Goal: Information Seeking & Learning: Learn about a topic

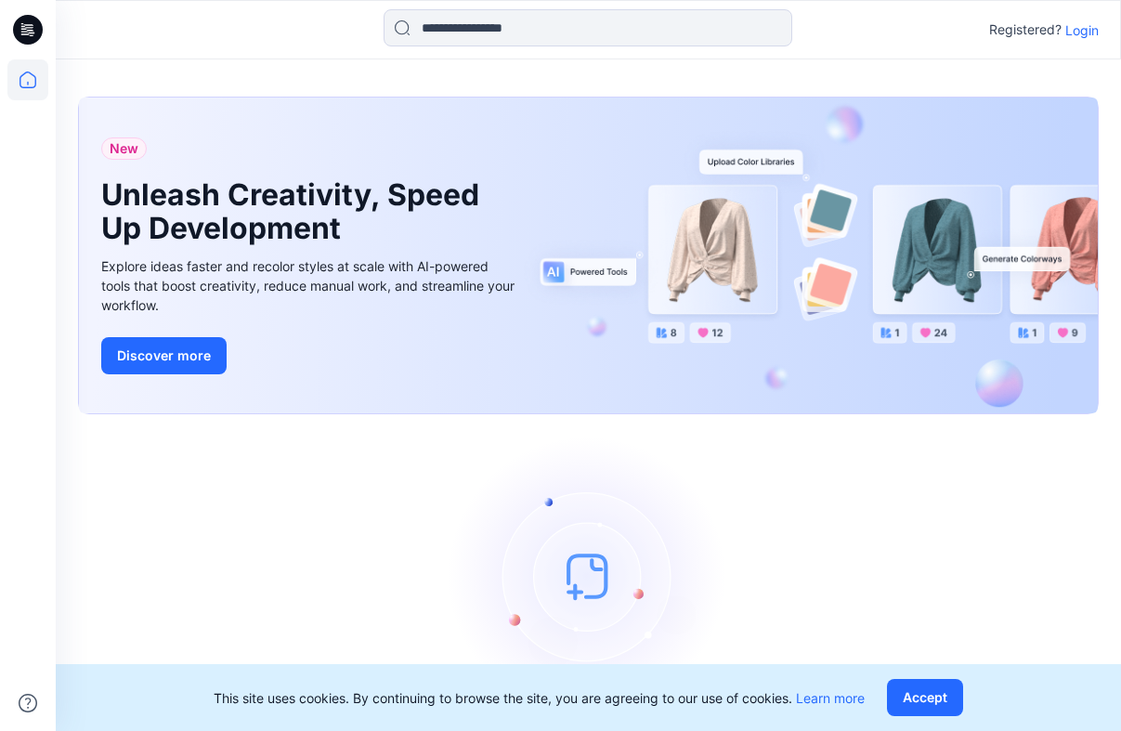
click at [1094, 31] on p "Login" at bounding box center [1081, 29] width 33 height 19
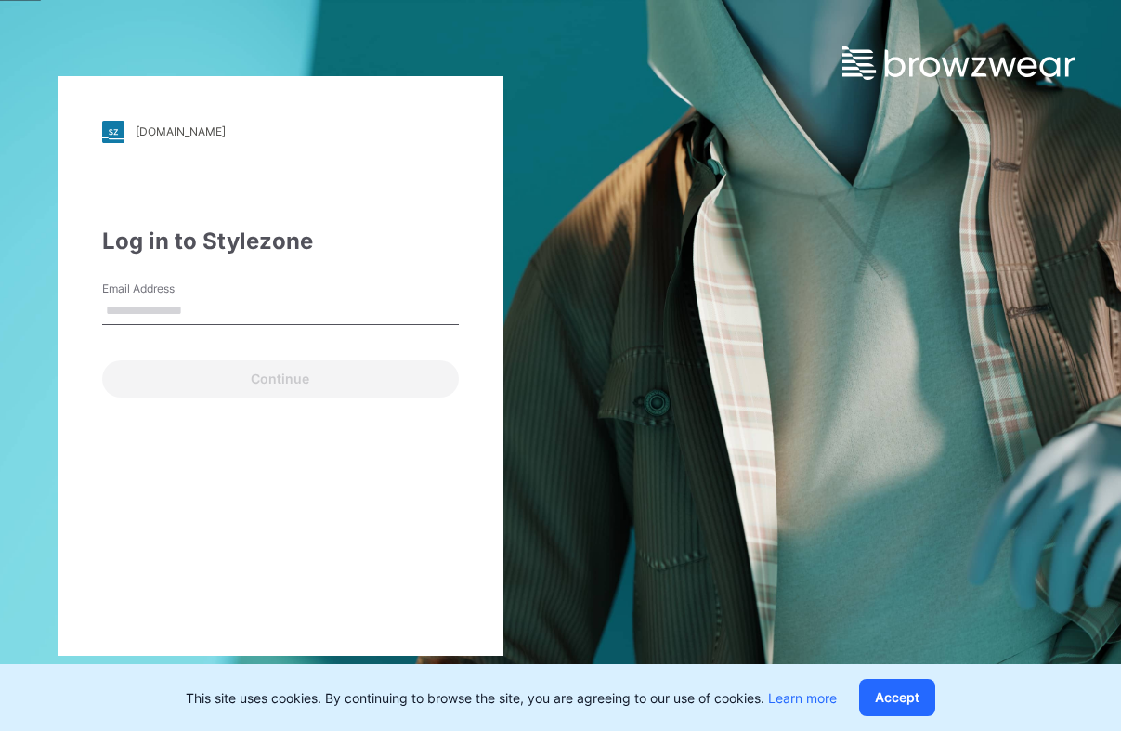
type input "**********"
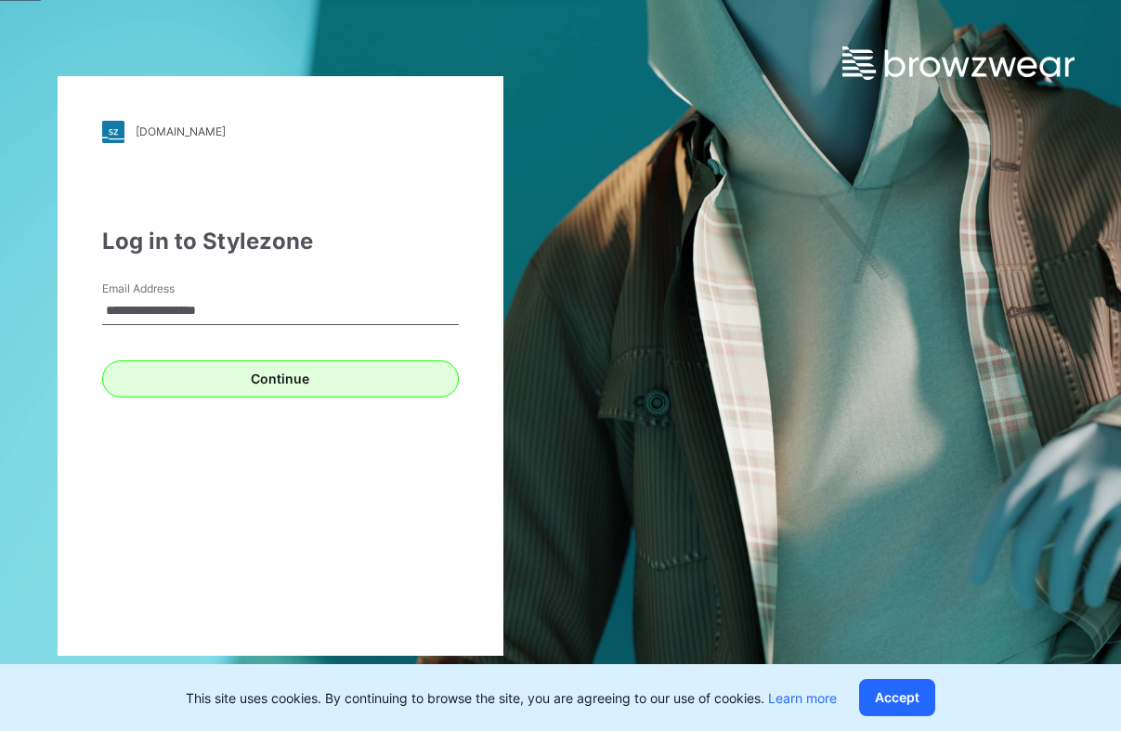
click at [259, 391] on button "Continue" at bounding box center [280, 378] width 356 height 37
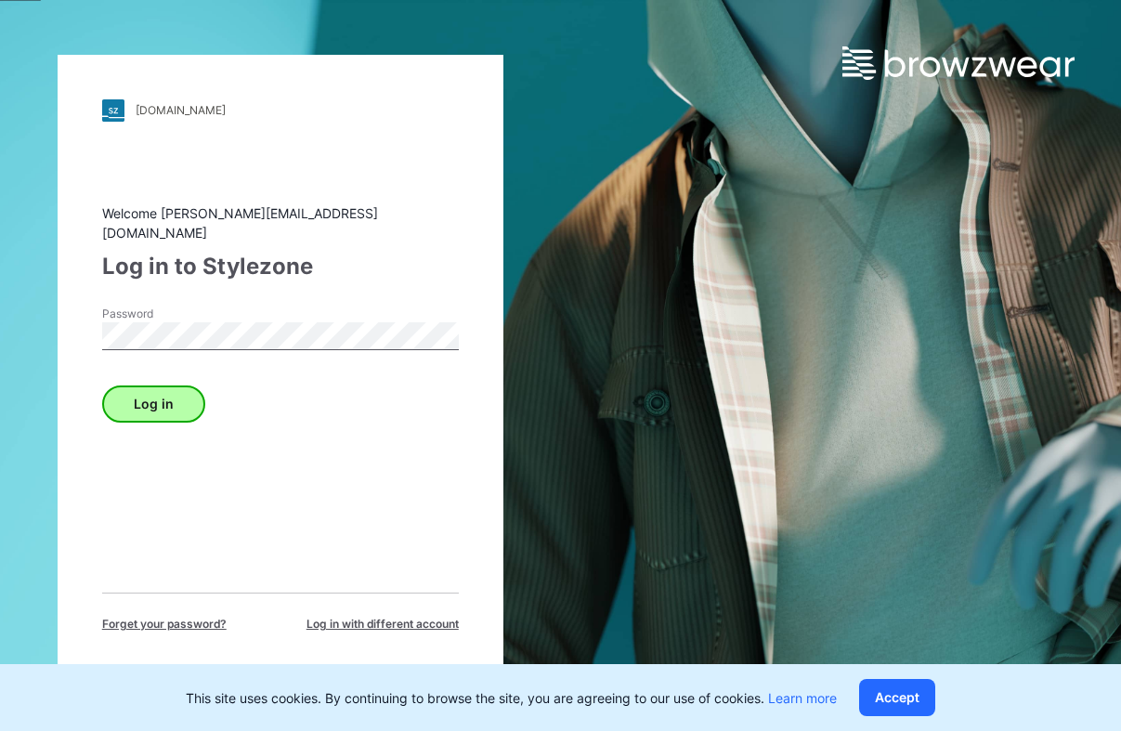
click at [167, 385] on button "Log in" at bounding box center [153, 403] width 103 height 37
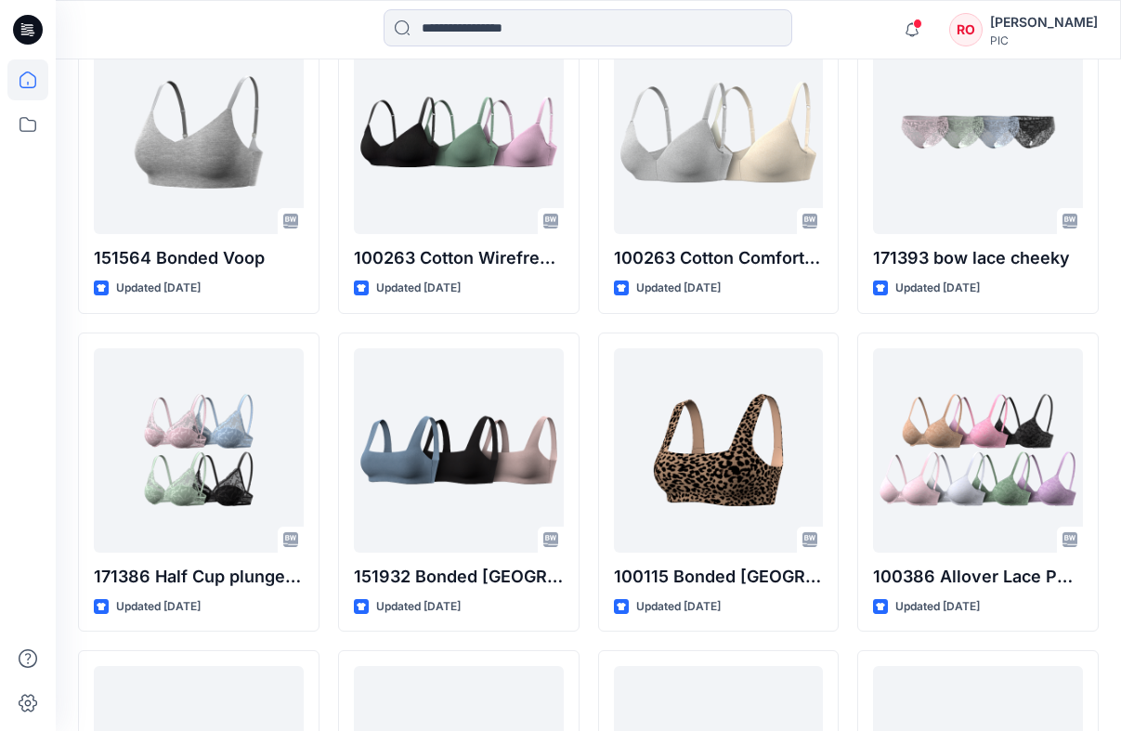
scroll to position [1634, 0]
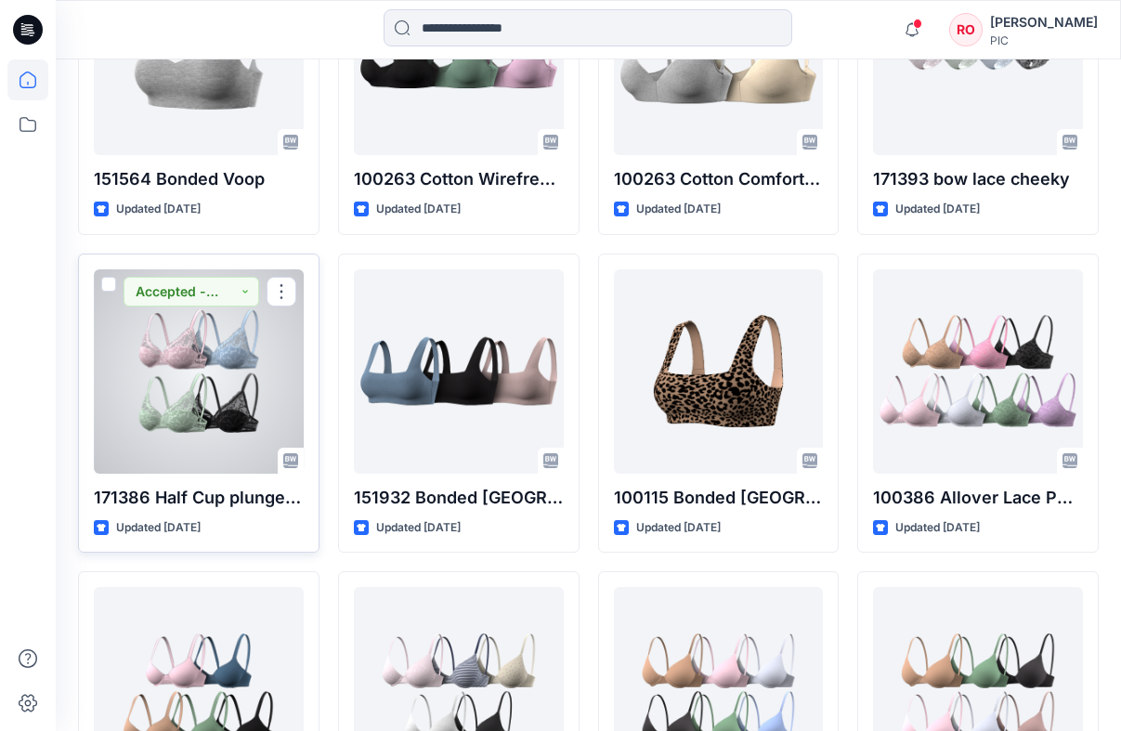
click at [236, 366] on div at bounding box center [199, 371] width 210 height 204
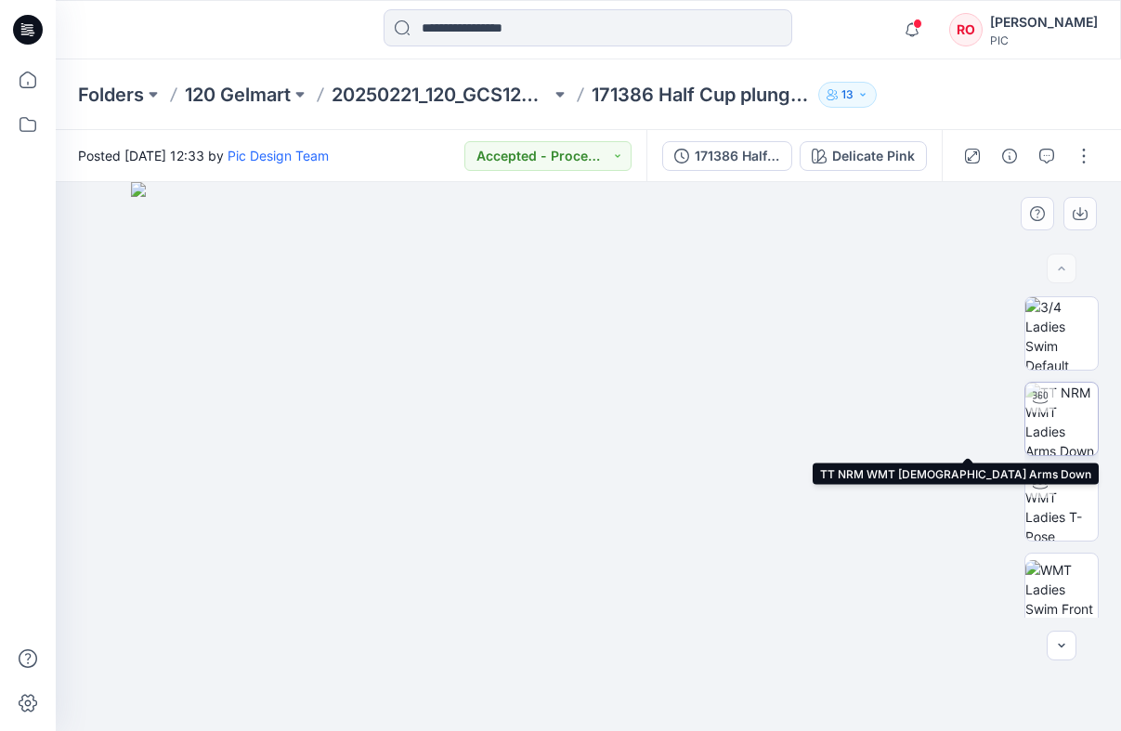
click at [1067, 421] on img at bounding box center [1061, 418] width 72 height 72
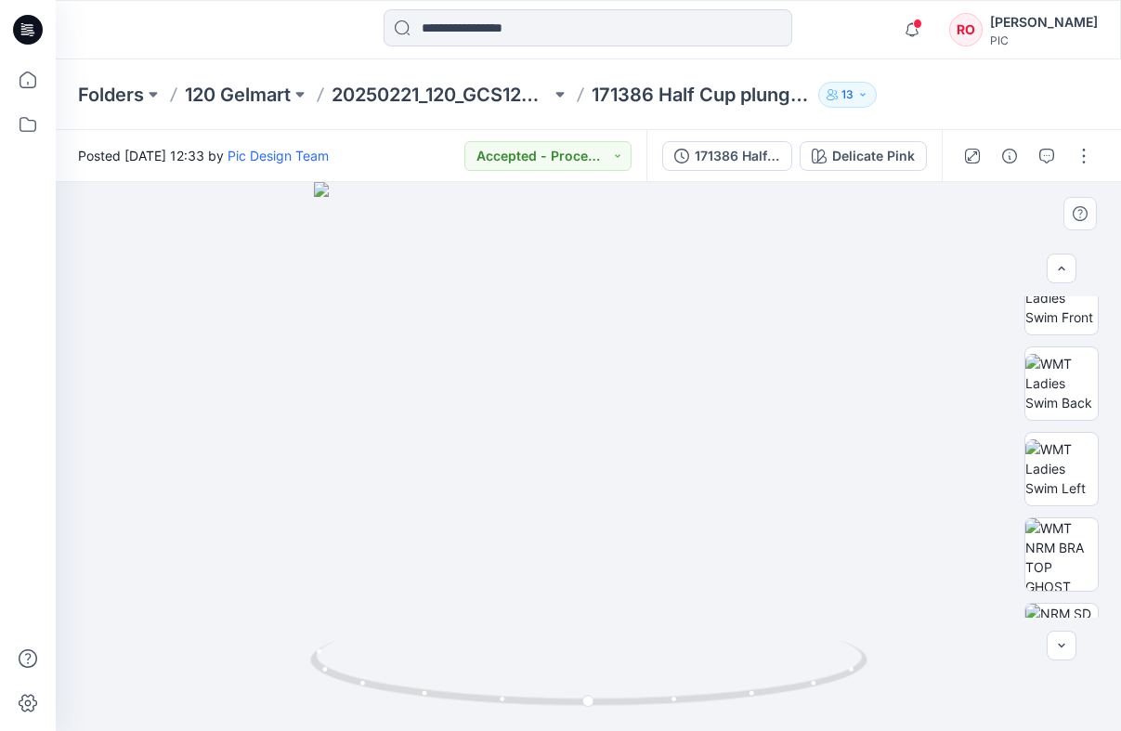
scroll to position [299, 0]
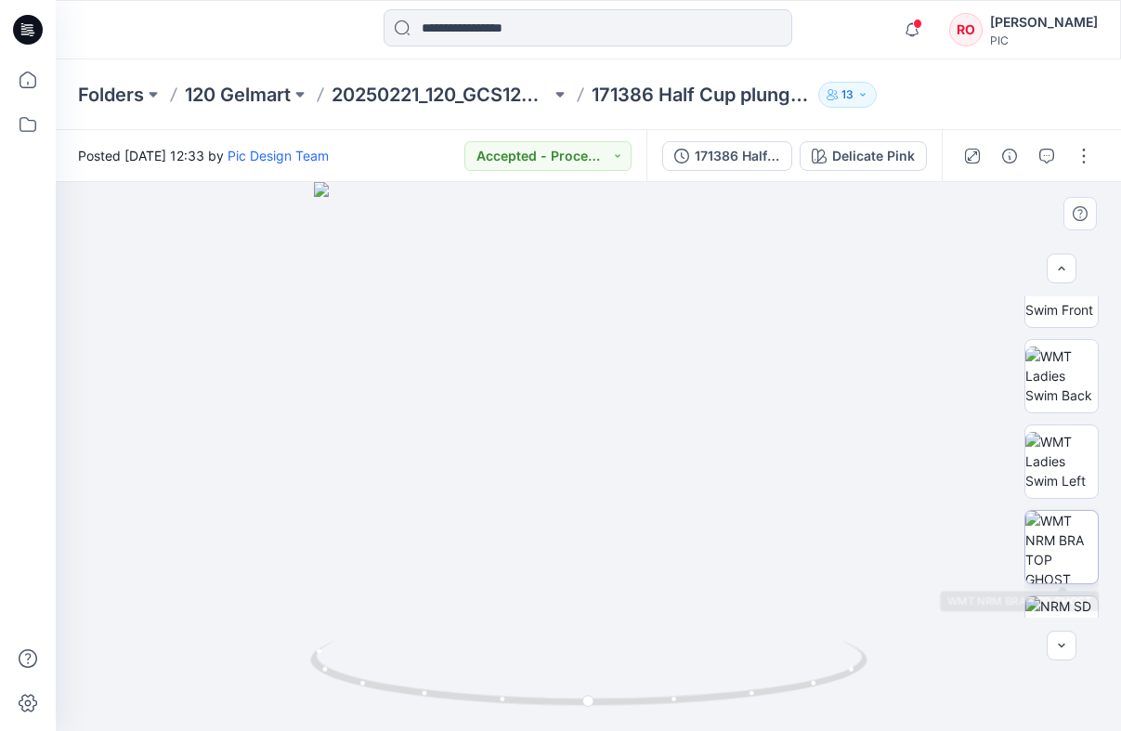
click at [1062, 548] on img at bounding box center [1061, 547] width 72 height 72
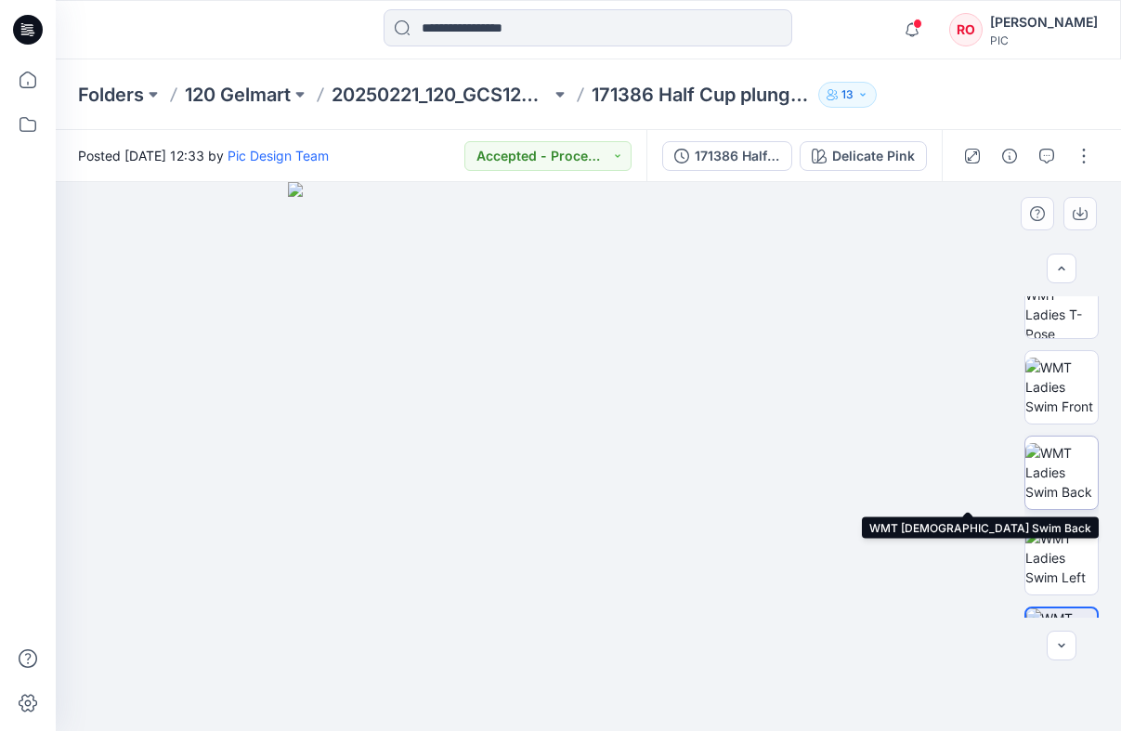
scroll to position [140, 0]
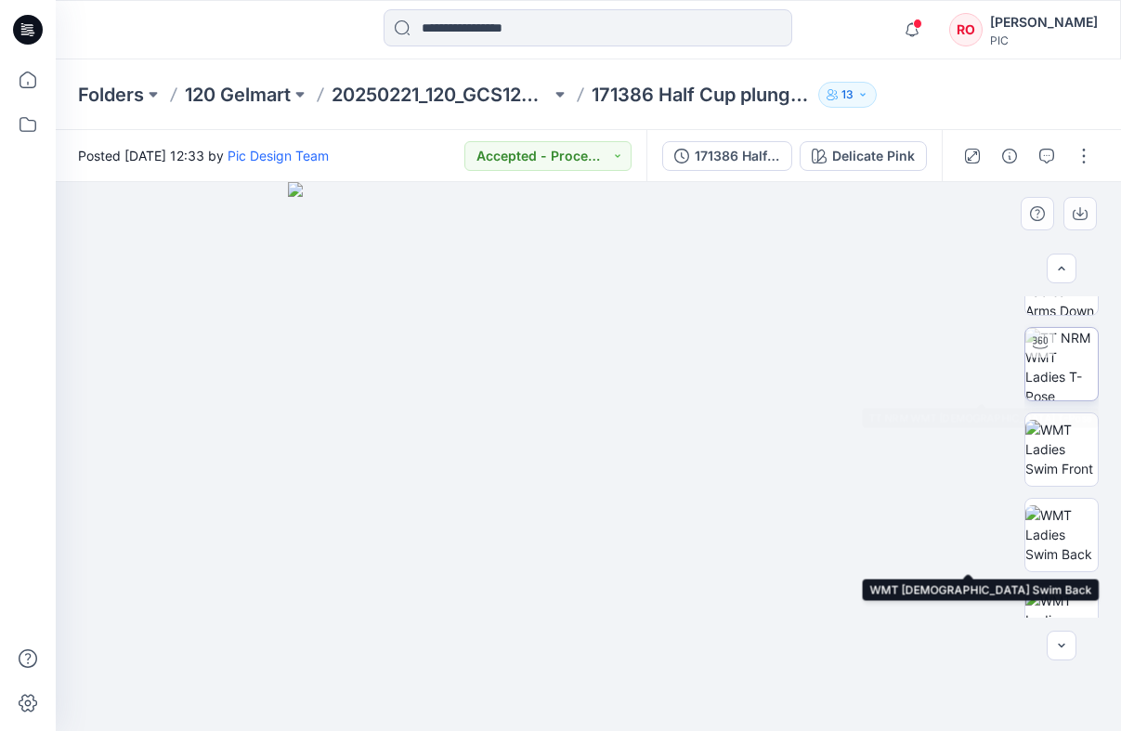
click at [1055, 390] on img at bounding box center [1061, 364] width 72 height 72
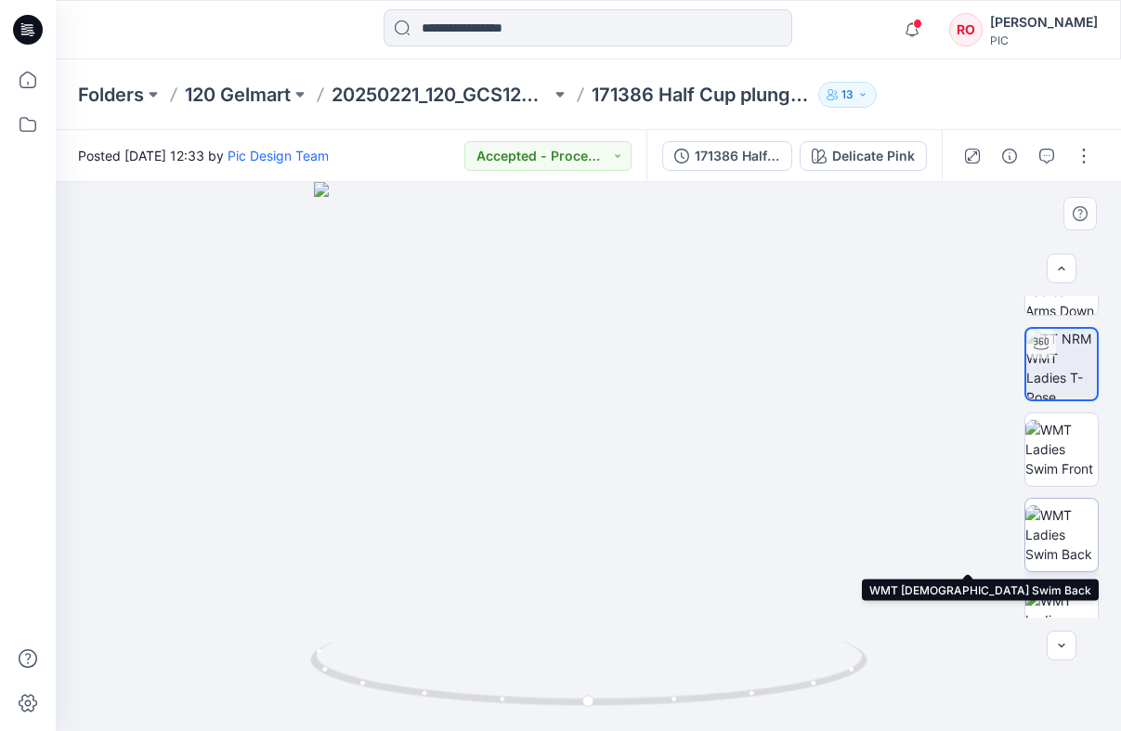
click at [1058, 533] on img at bounding box center [1061, 534] width 72 height 58
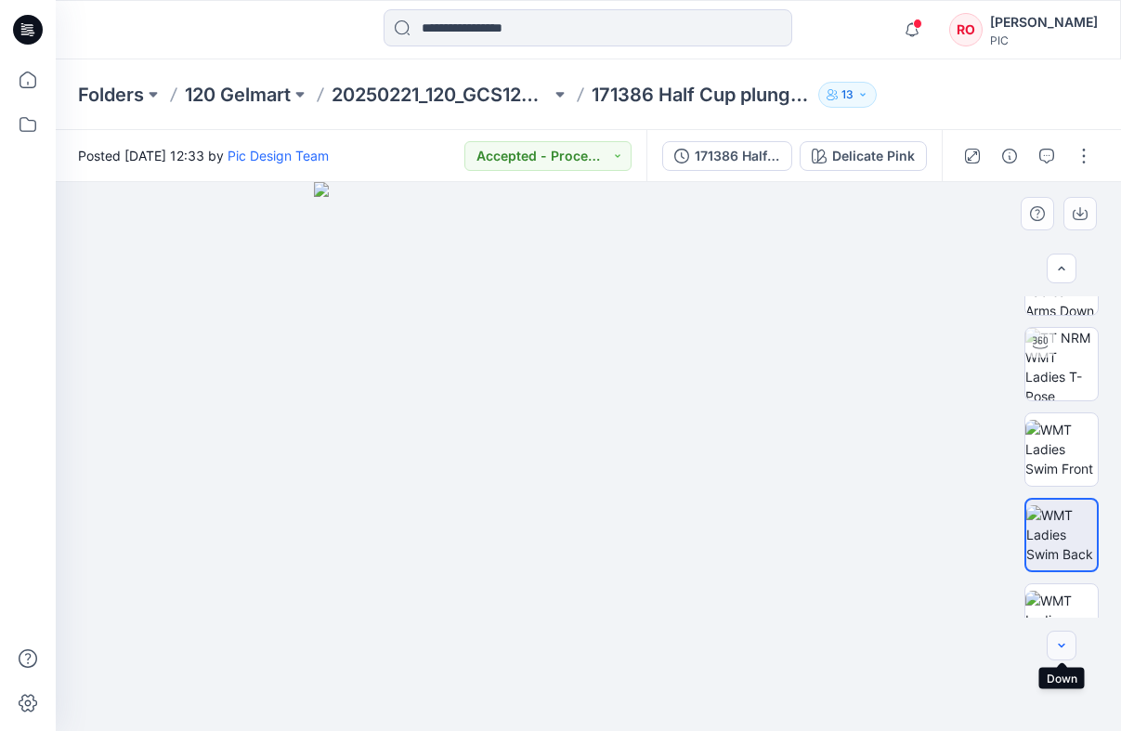
click at [1068, 641] on icon "button" at bounding box center [1061, 645] width 15 height 15
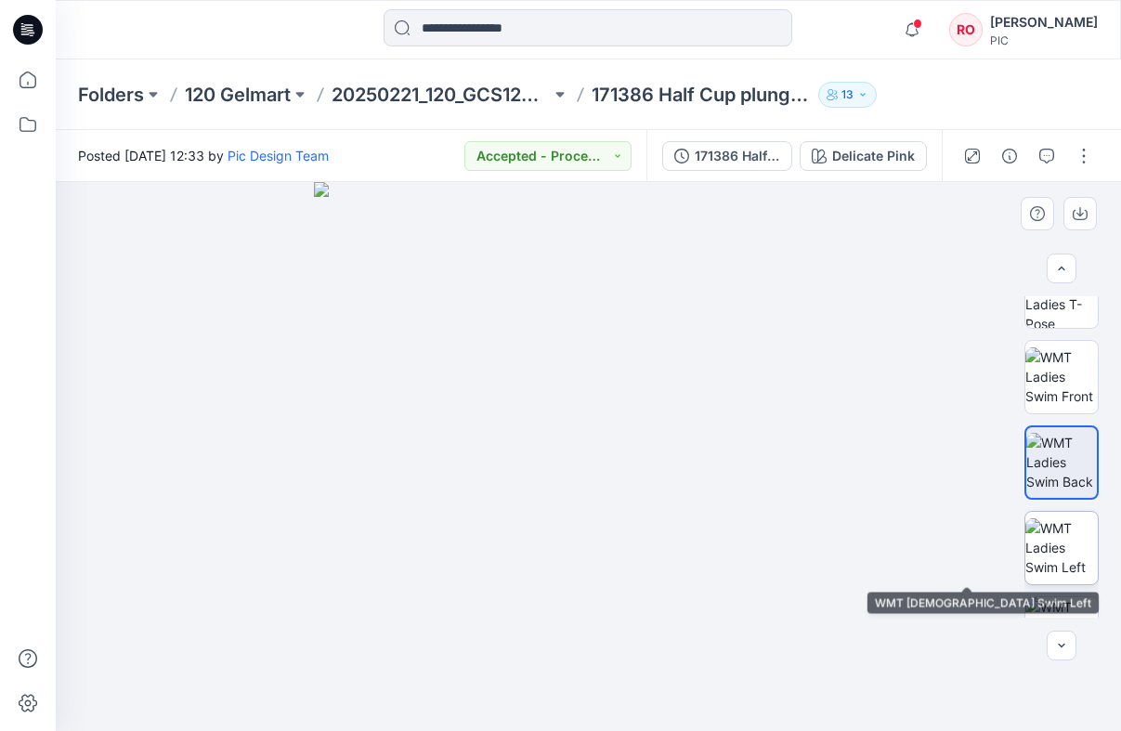
click at [1057, 565] on img at bounding box center [1061, 547] width 72 height 58
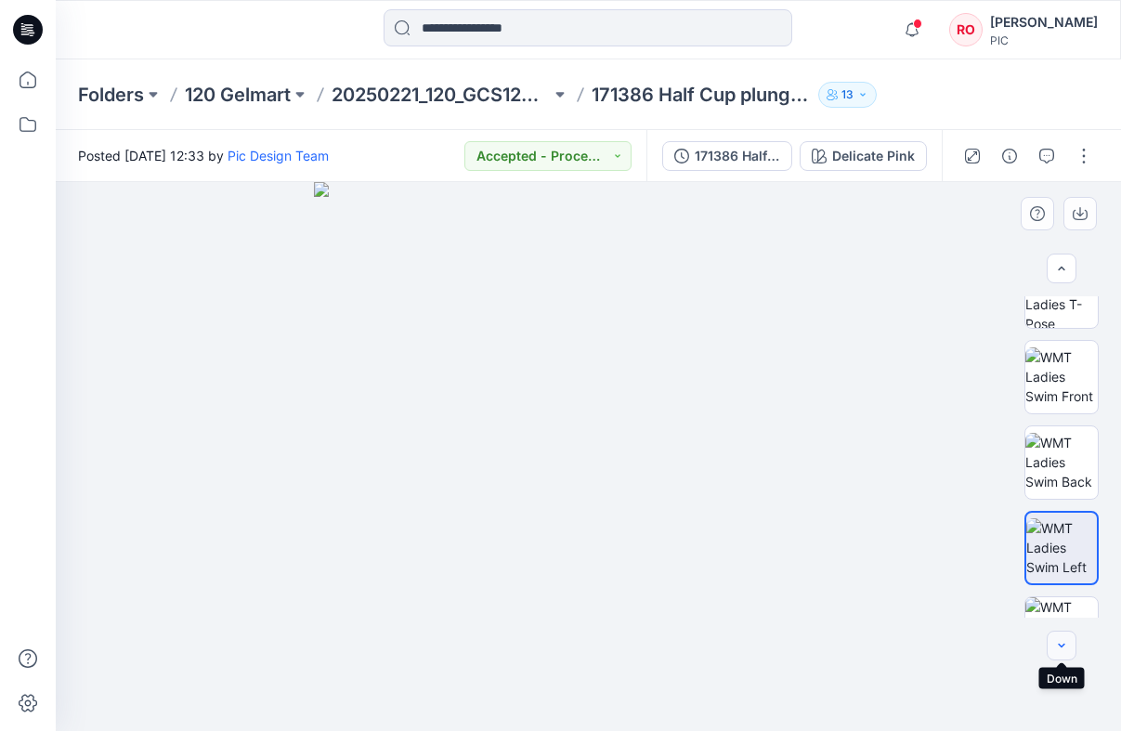
click at [1055, 630] on div "Delicate Pink Loading... Material Properties Loading..." at bounding box center [588, 456] width 1065 height 549
click at [1059, 642] on icon "button" at bounding box center [1061, 645] width 15 height 15
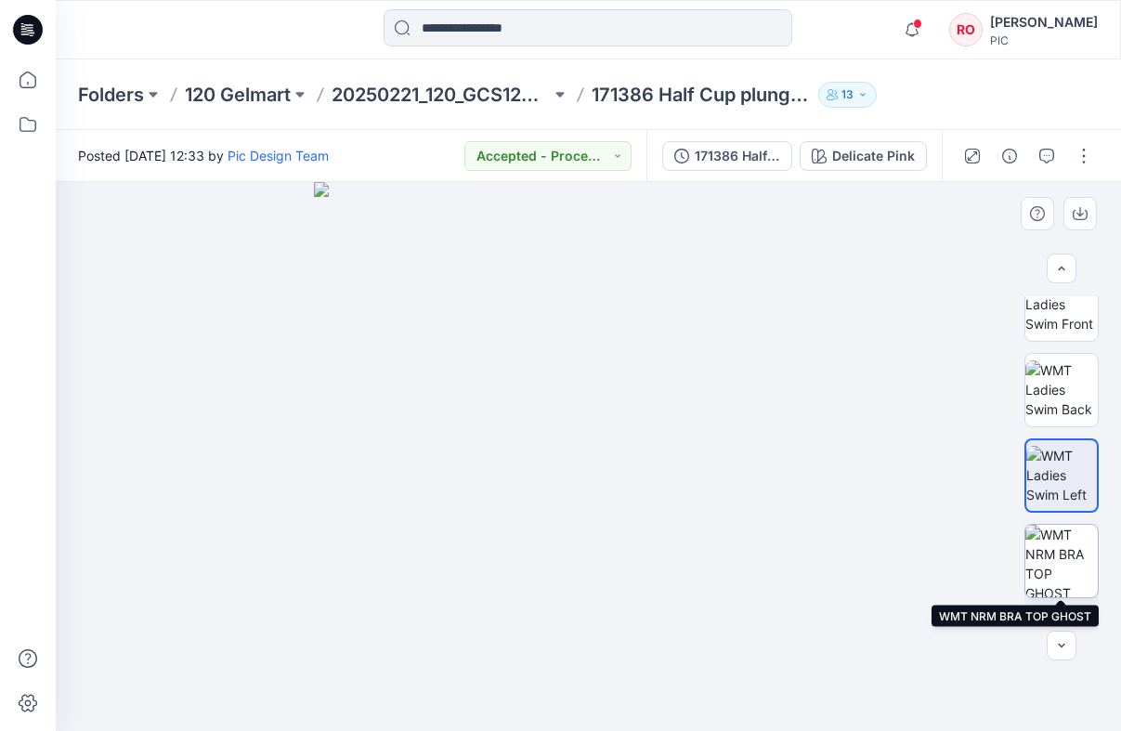
click at [1073, 592] on img at bounding box center [1061, 561] width 72 height 72
